Goal: Task Accomplishment & Management: Use online tool/utility

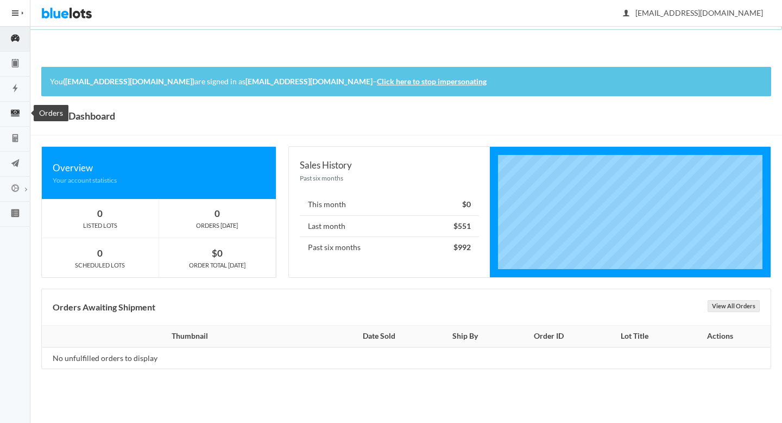
click at [17, 107] on link "Orders" at bounding box center [15, 114] width 30 height 25
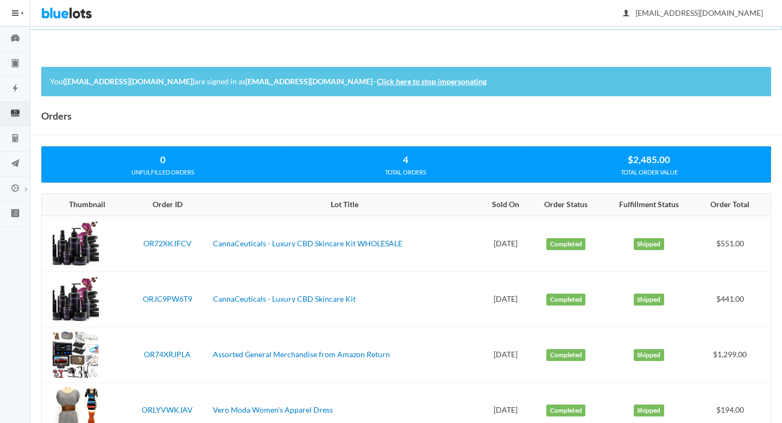
scroll to position [37, 0]
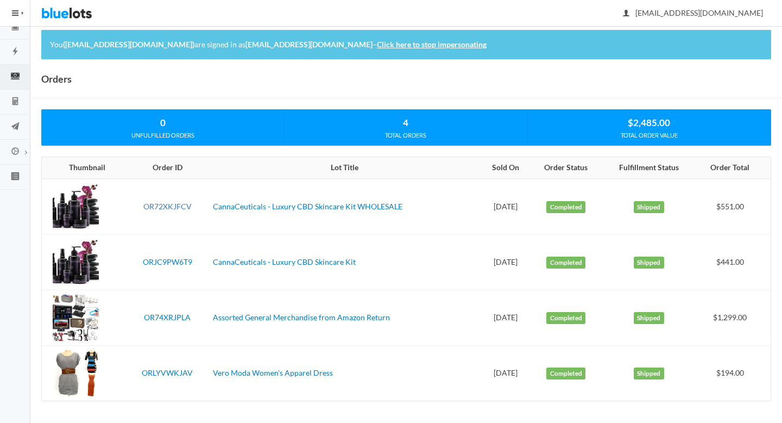
click at [171, 204] on link "OR72XKJFCV" at bounding box center [167, 206] width 48 height 9
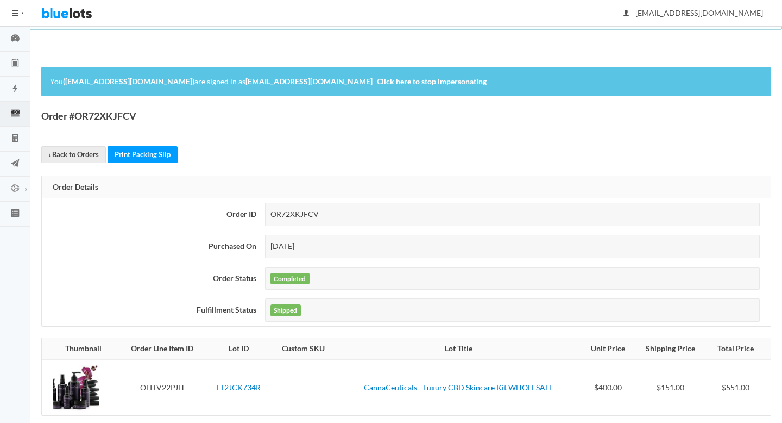
scroll to position [122, 0]
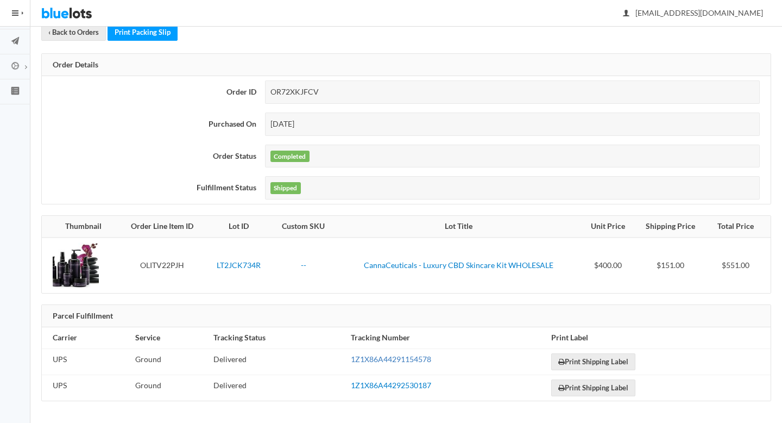
click at [390, 357] on link "1Z1X86A44291154578" at bounding box center [391, 358] width 80 height 9
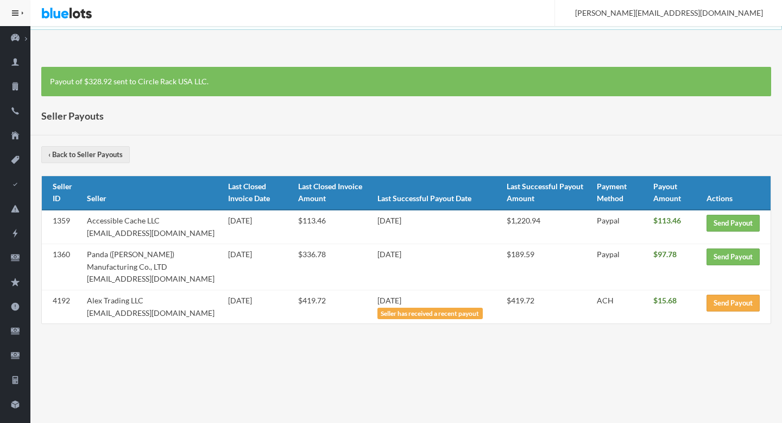
click at [142, 282] on td "Panda ([PERSON_NAME]) Manufacturing Co., LTD [EMAIL_ADDRESS][DOMAIN_NAME]" at bounding box center [153, 267] width 141 height 46
copy tr "[EMAIL_ADDRESS][DOMAIN_NAME]"
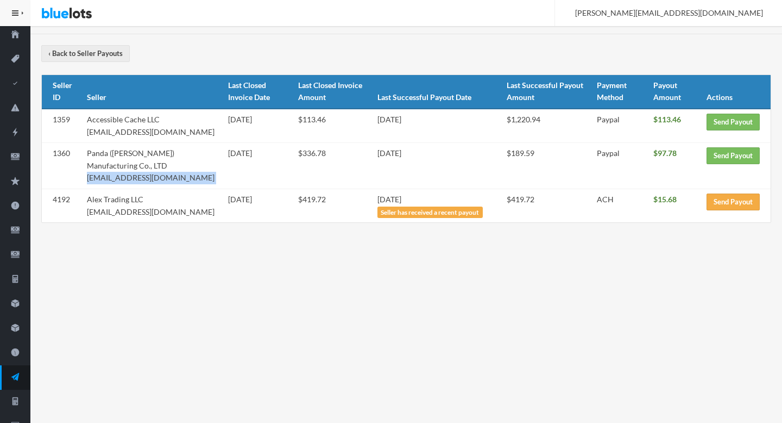
scroll to position [74, 0]
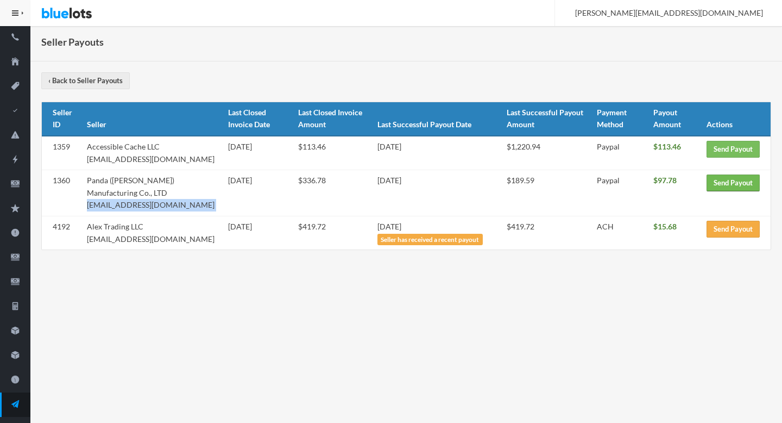
click at [739, 188] on link "Send Payout" at bounding box center [733, 182] width 53 height 17
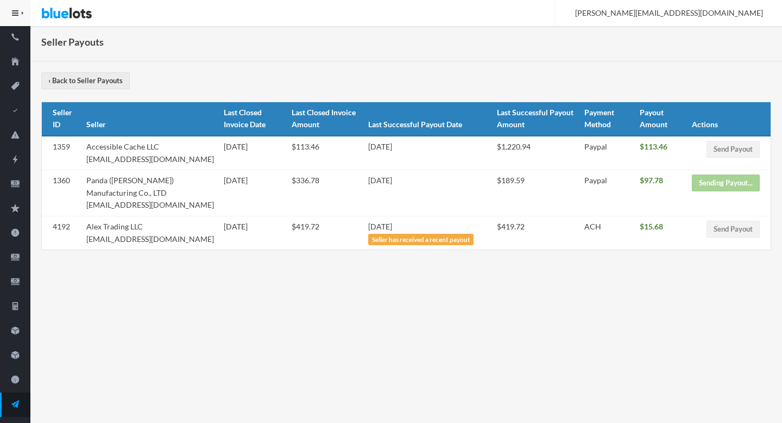
click at [181, 167] on td "Accessible Cache LLC [EMAIL_ADDRESS][DOMAIN_NAME]" at bounding box center [150, 153] width 137 height 34
click at [181, 163] on td "Accessible Cache LLC [EMAIL_ADDRESS][DOMAIN_NAME]" at bounding box center [150, 153] width 137 height 34
drag, startPoint x: 181, startPoint y: 163, endPoint x: 102, endPoint y: 164, distance: 79.3
click at [102, 164] on td "Accessible Cache LLC [EMAIL_ADDRESS][DOMAIN_NAME]" at bounding box center [150, 153] width 137 height 34
copy td "[EMAIL_ADDRESS][DOMAIN_NAME]"
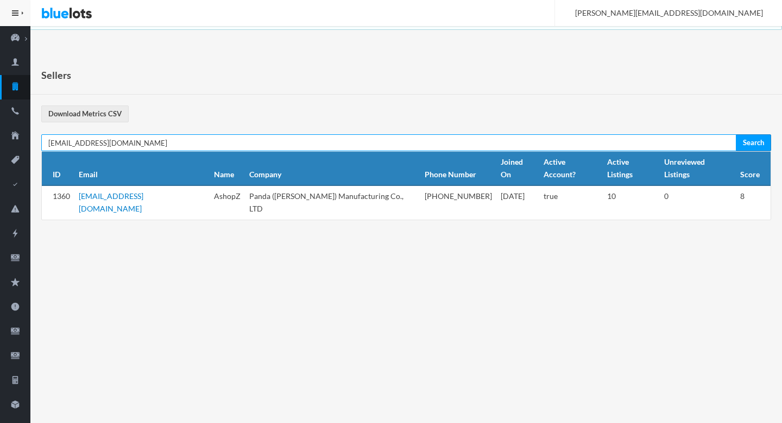
click at [186, 148] on input "[EMAIL_ADDRESS][DOMAIN_NAME]" at bounding box center [388, 142] width 695 height 17
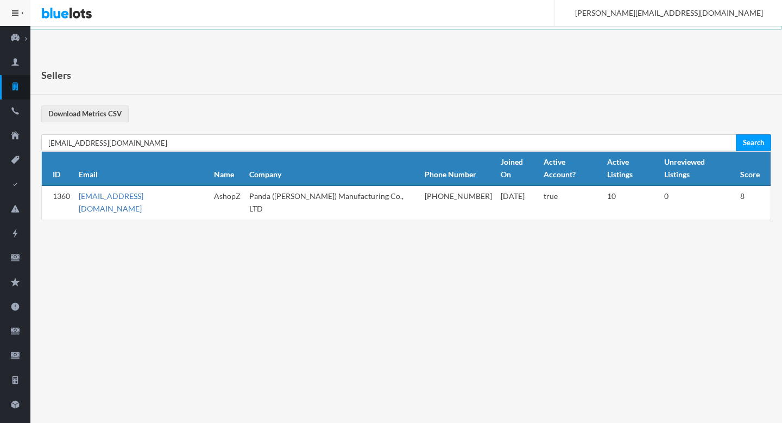
click at [140, 191] on link "[EMAIL_ADDRESS][DOMAIN_NAME]" at bounding box center [111, 202] width 65 height 22
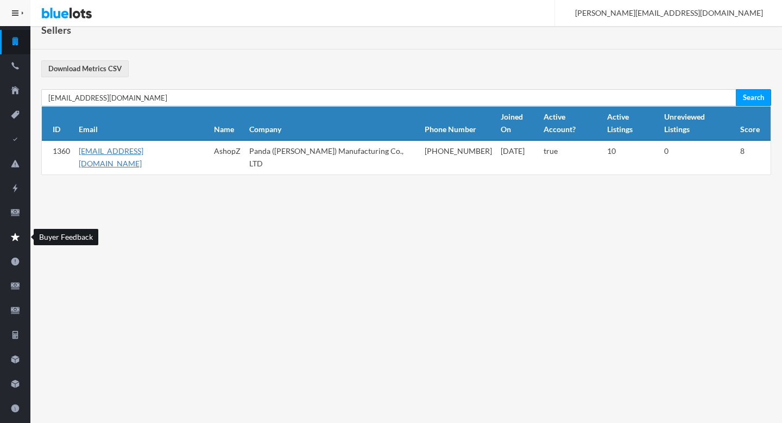
scroll to position [41, 0]
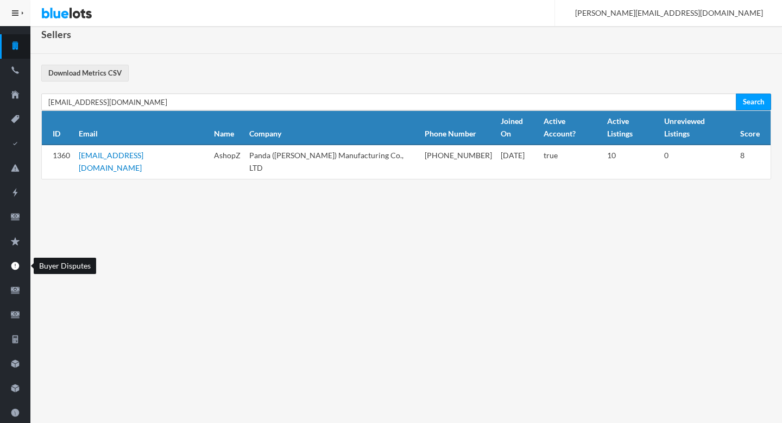
click at [15, 268] on icon "alert" at bounding box center [15, 266] width 8 height 8
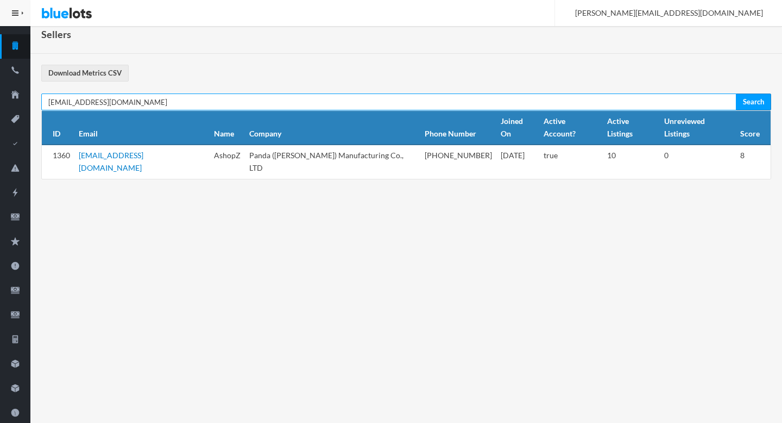
click at [156, 102] on input "[EMAIL_ADDRESS][DOMAIN_NAME]" at bounding box center [388, 101] width 695 height 17
paste input "accessiblecachellc@gmail.com"
type input "accessiblecachellc@gmail.com"
click at [736, 93] on input "Search" at bounding box center [753, 101] width 35 height 17
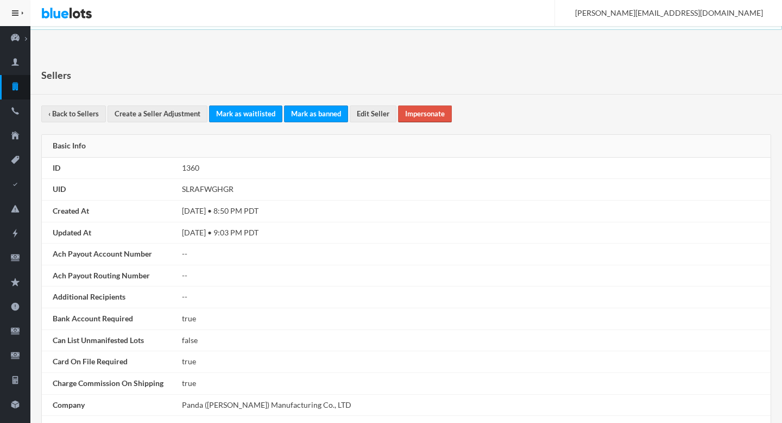
click at [423, 109] on link "Impersonate" at bounding box center [425, 113] width 54 height 17
